Goal: Information Seeking & Learning: Find contact information

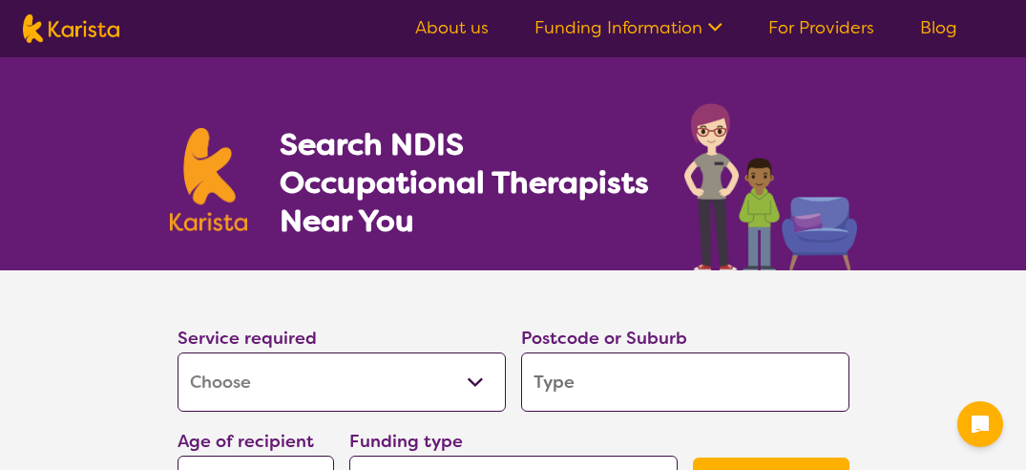
select select "[MEDICAL_DATA]"
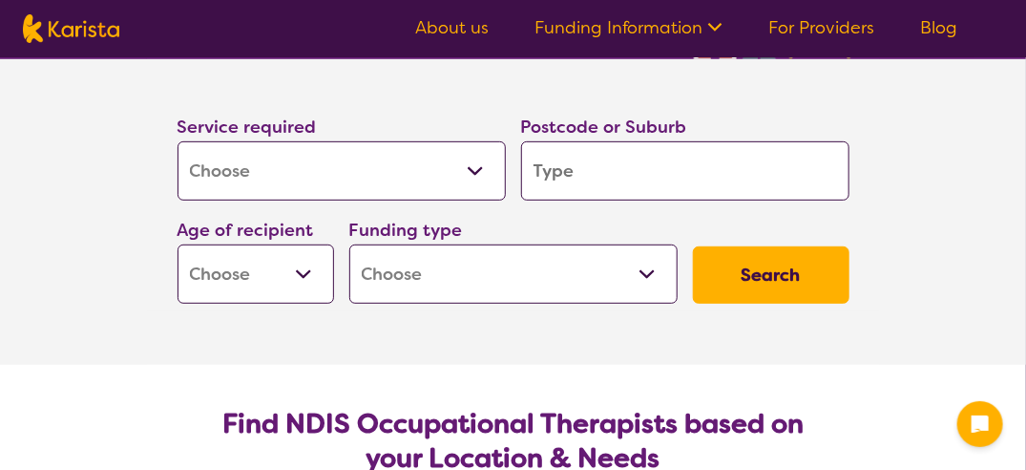
scroll to position [231, 0]
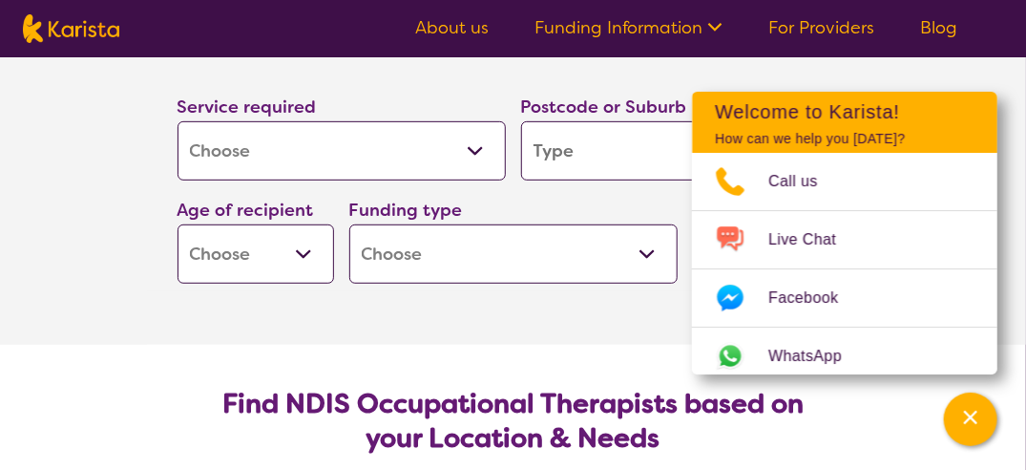
click at [101, 202] on section "Service required Allied Health Assistant Assessment ([MEDICAL_DATA] or [MEDICAL…" at bounding box center [513, 192] width 1026 height 306
click at [643, 159] on input "search" at bounding box center [685, 150] width 328 height 59
type input "6"
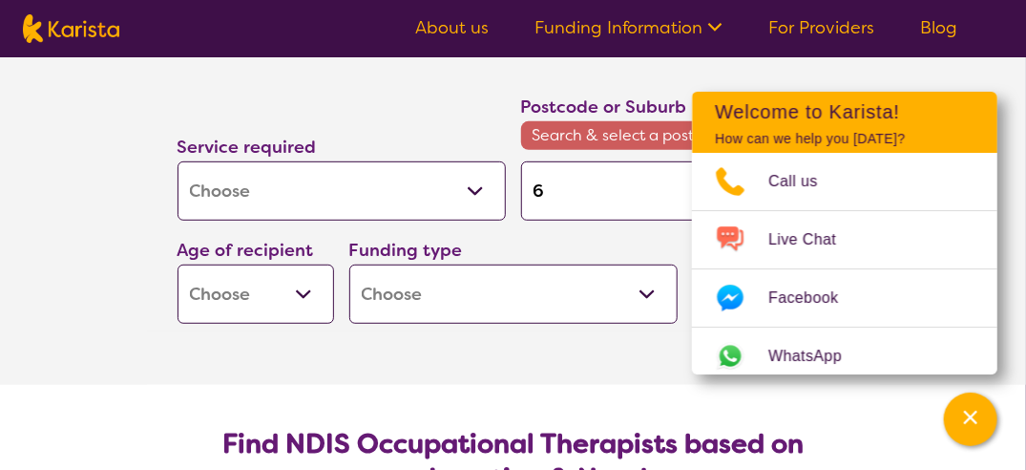
type input "60"
type input "603"
type input "6034"
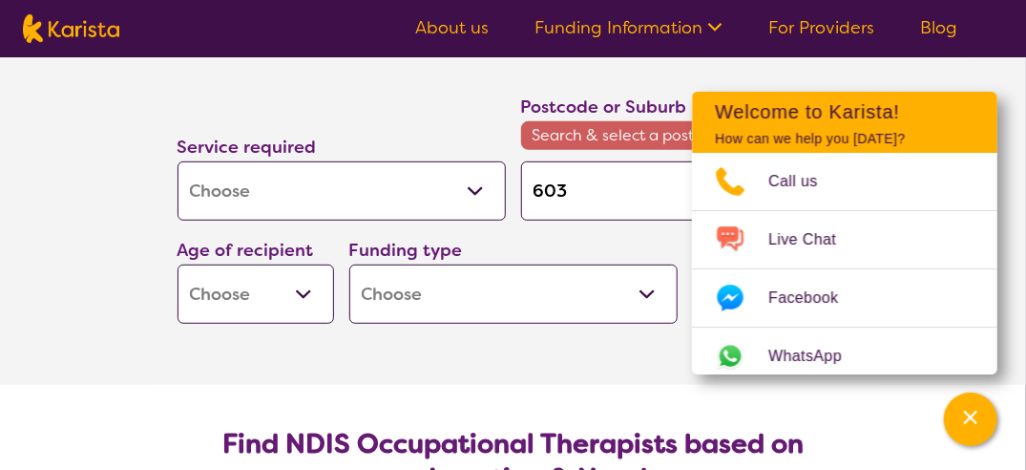
type input "6034"
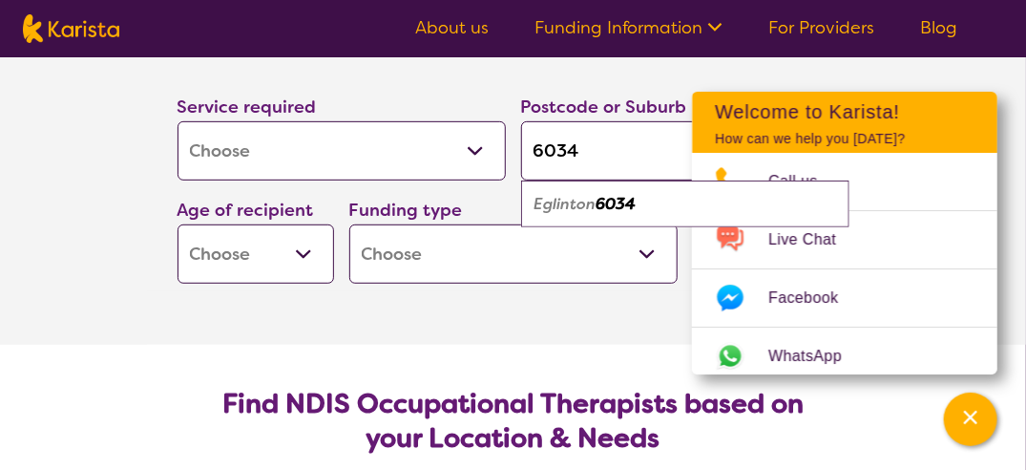
type input "6034"
click at [570, 198] on em "Eglinton" at bounding box center [566, 204] width 62 height 20
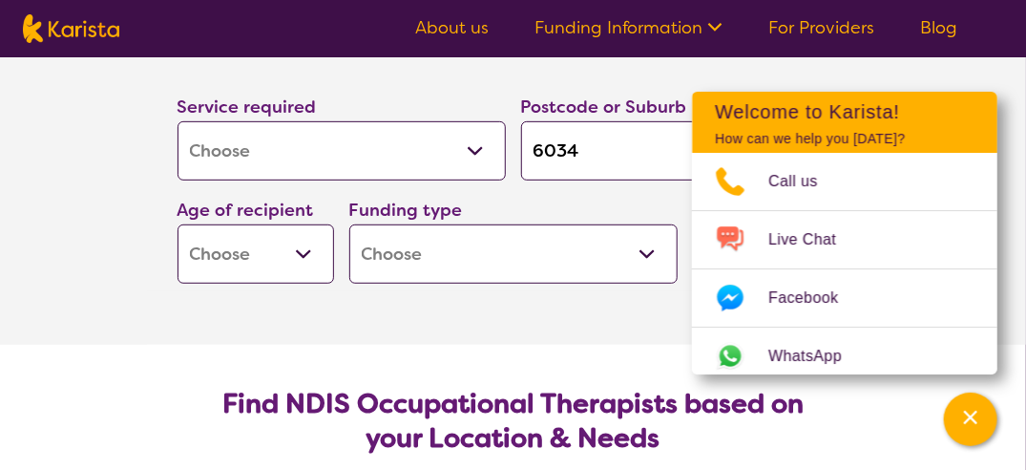
click at [237, 272] on select "Early Childhood - 0 to 9 Child - 10 to 11 Adolescent - 12 to 17 Adult - 18 to 6…" at bounding box center [256, 253] width 157 height 59
select select "CH"
click at [178, 224] on select "Early Childhood - 0 to 9 Child - 10 to 11 Adolescent - 12 to 17 Adult - 18 to 6…" at bounding box center [256, 253] width 157 height 59
select select "CH"
click at [463, 225] on select "Home Care Package (HCP) National Disability Insurance Scheme (NDIS) I don't know" at bounding box center [513, 253] width 328 height 59
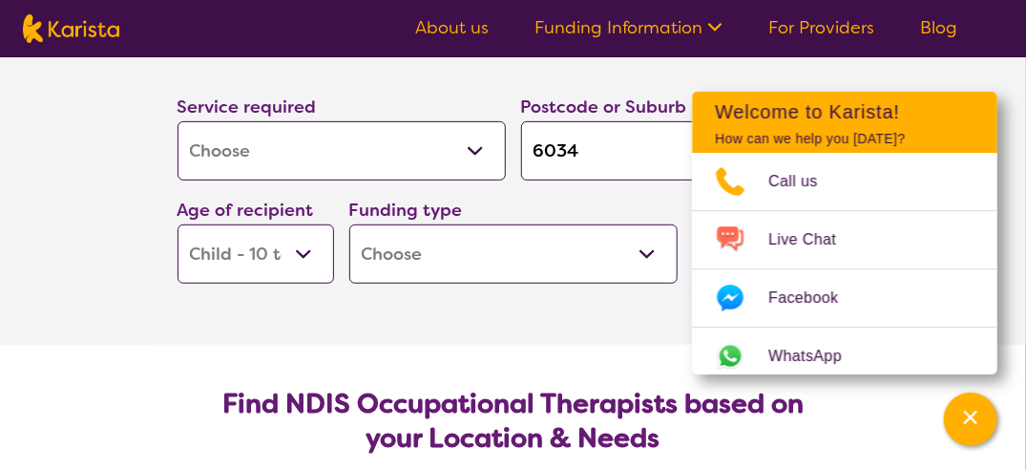
select select "NDIS"
click at [349, 224] on select "Home Care Package (HCP) National Disability Insurance Scheme (NDIS) I don't know" at bounding box center [513, 253] width 328 height 59
select select "NDIS"
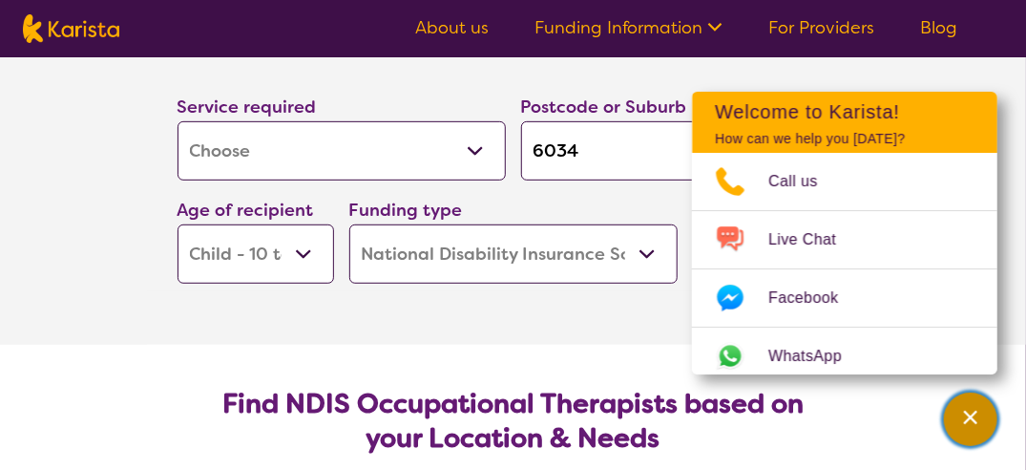
click at [966, 418] on icon "Channel Menu" at bounding box center [971, 417] width 19 height 19
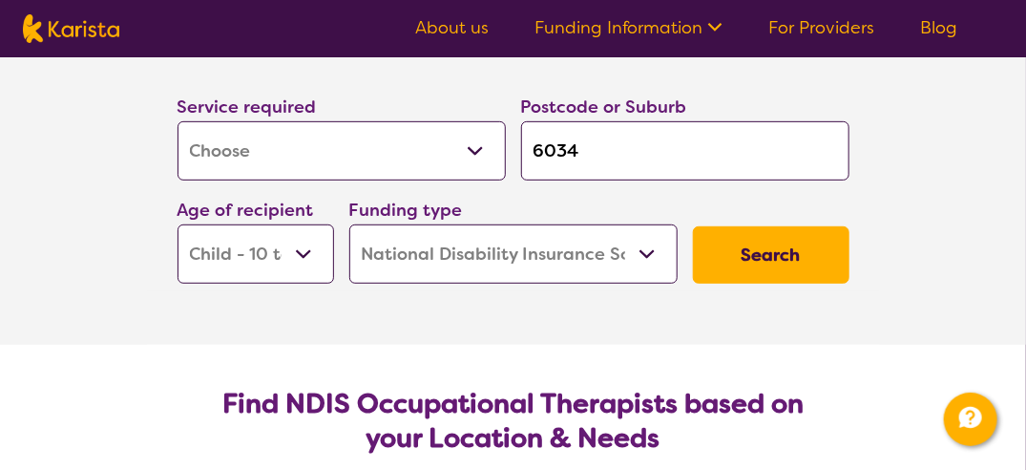
click at [808, 254] on button "Search" at bounding box center [771, 254] width 157 height 57
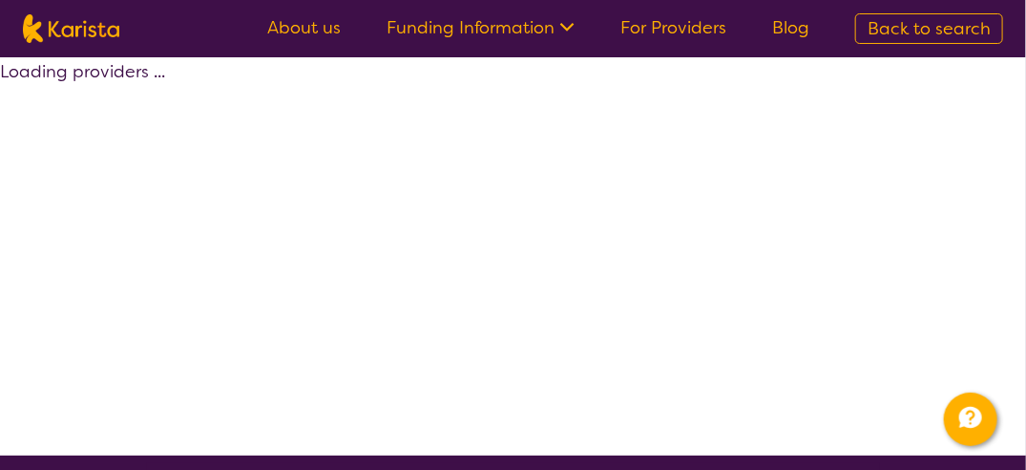
select select "by_score"
